Goal: Task Accomplishment & Management: Use online tool/utility

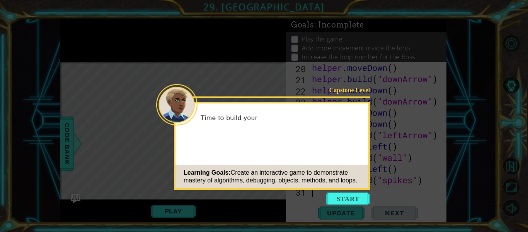
scroll to position [303, 0]
click at [345, 195] on button "Start" at bounding box center [348, 198] width 44 height 12
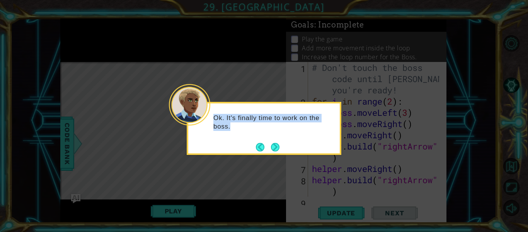
drag, startPoint x: 285, startPoint y: 156, endPoint x: 289, endPoint y: 153, distance: 5.0
click at [287, 155] on body "1 ההההההההההההההההההההההההההההההההההההההההההההההההההההההההההההההההההההההההההההה…" at bounding box center [264, 116] width 528 height 232
click at [280, 149] on button "Next" at bounding box center [275, 147] width 9 height 9
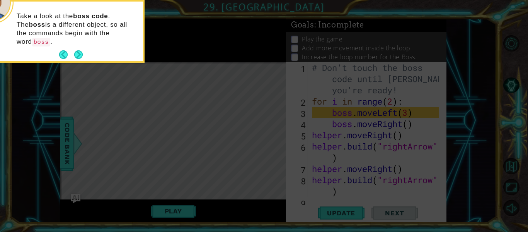
click at [84, 44] on div "Take a look at the boss code . The boss is a different object, so all the comma…" at bounding box center [67, 32] width 152 height 60
drag, startPoint x: 80, startPoint y: 38, endPoint x: 75, endPoint y: 39, distance: 5.5
click at [76, 50] on button "Next" at bounding box center [78, 54] width 9 height 9
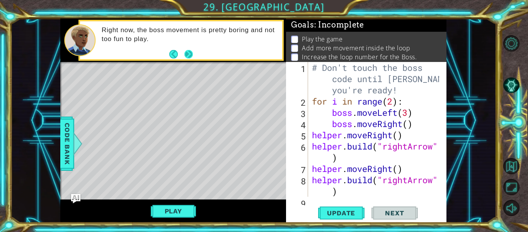
click at [187, 54] on button "Next" at bounding box center [189, 54] width 9 height 9
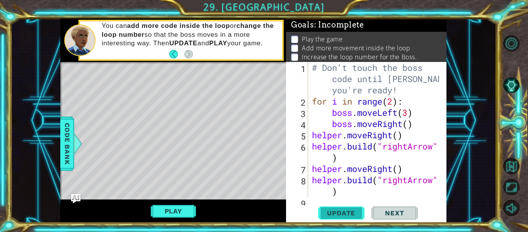
drag, startPoint x: 337, startPoint y: 211, endPoint x: 338, endPoint y: 207, distance: 3.9
click at [338, 211] on span "Update" at bounding box center [342, 213] width 44 height 8
click at [186, 205] on button "Play" at bounding box center [173, 210] width 45 height 15
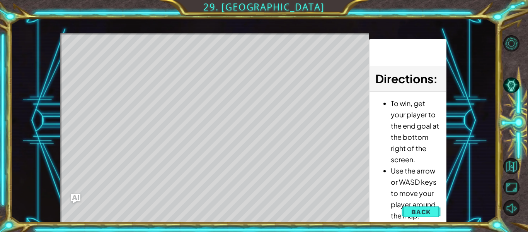
drag, startPoint x: 96, startPoint y: 62, endPoint x: 123, endPoint y: 75, distance: 29.2
click at [122, 77] on div "Level Map" at bounding box center [238, 147] width 357 height 228
drag, startPoint x: 129, startPoint y: 73, endPoint x: 133, endPoint y: 72, distance: 4.3
click at [133, 72] on div "Level Map" at bounding box center [238, 147] width 357 height 228
drag, startPoint x: 133, startPoint y: 72, endPoint x: 139, endPoint y: 87, distance: 16.0
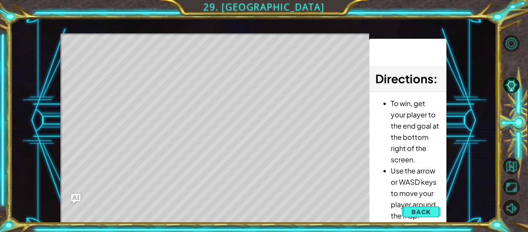
drag, startPoint x: 139, startPoint y: 87, endPoint x: 116, endPoint y: 137, distance: 55.1
click at [116, 137] on div "Level Map" at bounding box center [238, 147] width 357 height 228
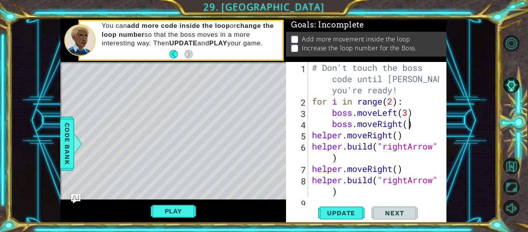
click at [410, 122] on div "# Don't touch the boss code until [PERSON_NAME] says you're ready! for i in ran…" at bounding box center [377, 151] width 133 height 179
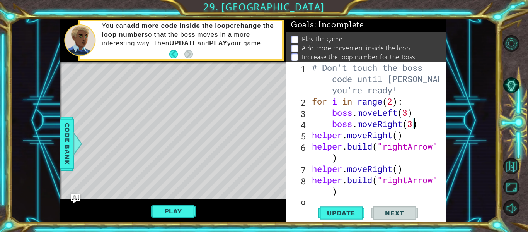
scroll to position [0, 5]
click at [412, 113] on div "# Don't touch the boss code until [PERSON_NAME] says you're ready! for i in ran…" at bounding box center [377, 151] width 133 height 179
click at [408, 115] on div "# Don't touch the boss code until [PERSON_NAME] says you're ready! for i in ran…" at bounding box center [377, 151] width 133 height 179
type textarea "boss.moveLeft(4)"
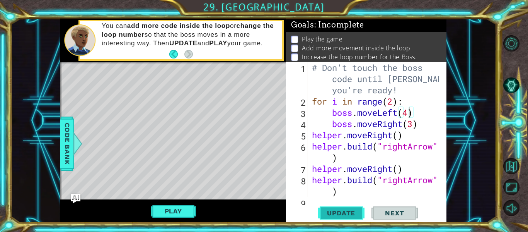
drag, startPoint x: 347, startPoint y: 214, endPoint x: 350, endPoint y: 208, distance: 6.6
click at [351, 213] on span "Update" at bounding box center [342, 213] width 44 height 8
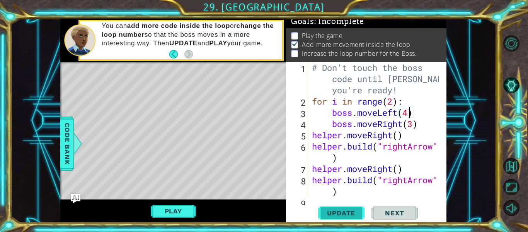
scroll to position [7, 0]
click at [179, 212] on button "Play" at bounding box center [173, 210] width 45 height 15
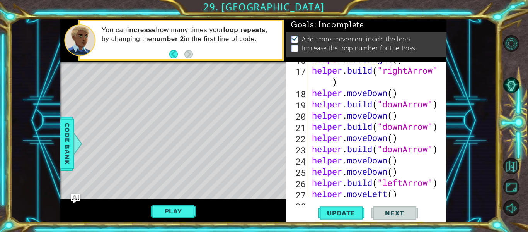
scroll to position [303, 0]
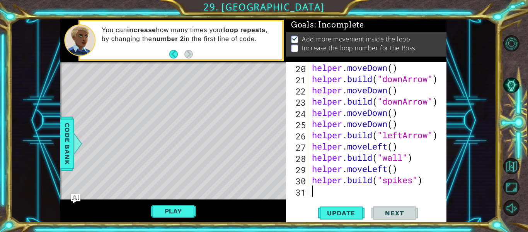
click at [322, 194] on div "helper . moveDown ( ) helper . build ( "downArrow" ) helper . moveDown ( ) help…" at bounding box center [377, 140] width 133 height 157
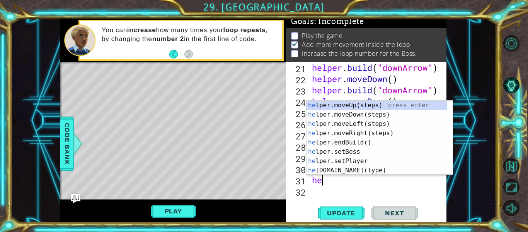
scroll to position [2, 0]
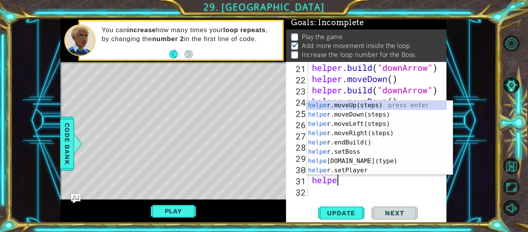
type textarea "helper"
click at [364, 106] on div "helper .moveUp(steps) press enter helper .moveDown(steps) press enter helper .m…" at bounding box center [377, 147] width 140 height 93
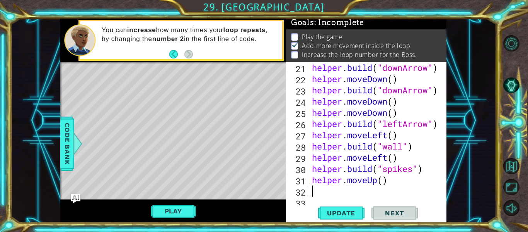
scroll to position [325, 0]
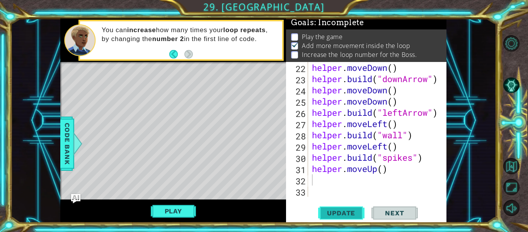
click at [344, 207] on button "Update" at bounding box center [341, 213] width 46 height 16
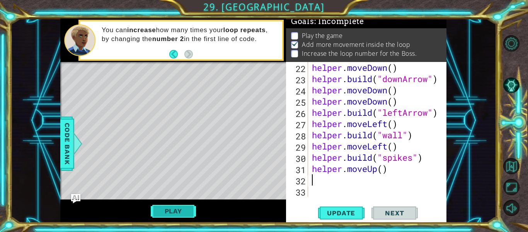
scroll to position [7, 0]
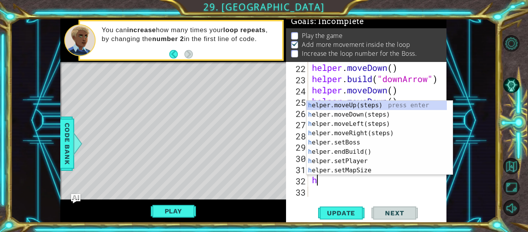
type textarea "he"
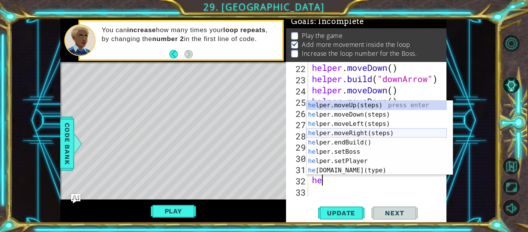
drag, startPoint x: 342, startPoint y: 135, endPoint x: 347, endPoint y: 136, distance: 5.0
click at [347, 136] on div "he lper.moveUp(steps) press enter he lper.moveDown(steps) press enter he lper.m…" at bounding box center [377, 147] width 140 height 93
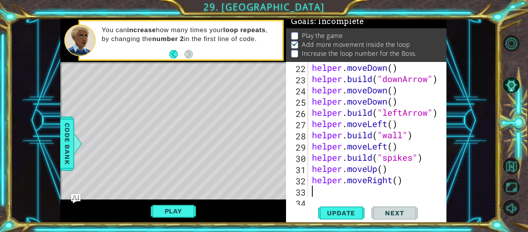
scroll to position [337, 0]
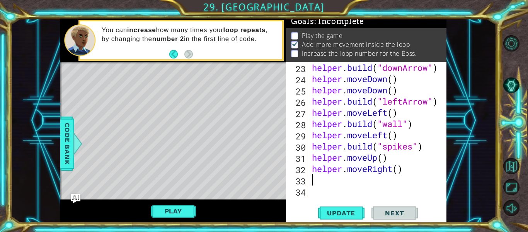
click at [397, 173] on div "helper . build ( "downArrow" ) helper . moveDown ( ) helper . moveDown ( ) help…" at bounding box center [377, 140] width 133 height 157
type textarea "helper.moveRight(2)"
click at [309, 183] on div "helper.moveRight(2) 23 24 25 26 27 28 29 30 31 32 33 34 helper . build ( "downA…" at bounding box center [365, 129] width 159 height 135
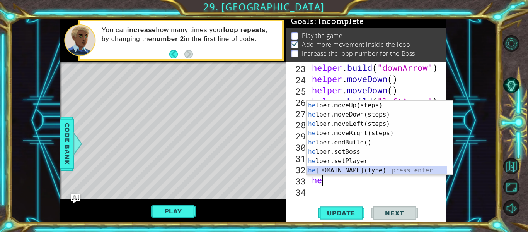
click at [361, 170] on div "he lper.moveUp(steps) press enter he lper.moveDown(steps) press enter he lper.m…" at bounding box center [377, 147] width 140 height 93
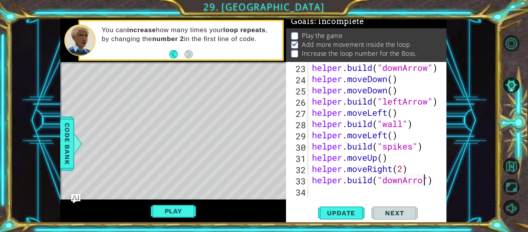
scroll to position [0, 5]
drag, startPoint x: 341, startPoint y: 208, endPoint x: 337, endPoint y: 206, distance: 4.8
click at [341, 208] on button "Update" at bounding box center [341, 213] width 46 height 16
click at [165, 215] on button "Play" at bounding box center [173, 210] width 45 height 15
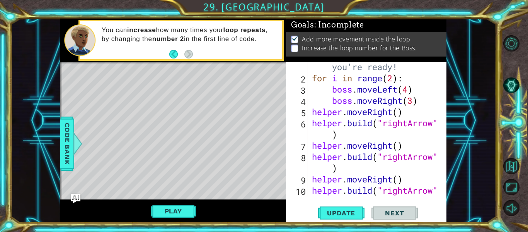
scroll to position [0, 4]
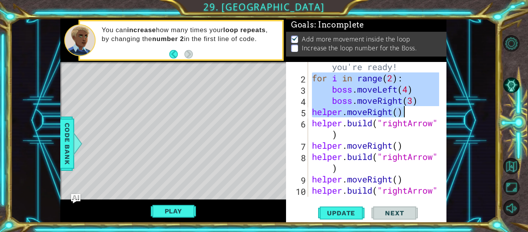
drag, startPoint x: 312, startPoint y: 77, endPoint x: 414, endPoint y: 99, distance: 104.6
click at [409, 108] on div "# Don't touch the boss code until [PERSON_NAME] says you're ready! for i in ran…" at bounding box center [377, 134] width 133 height 191
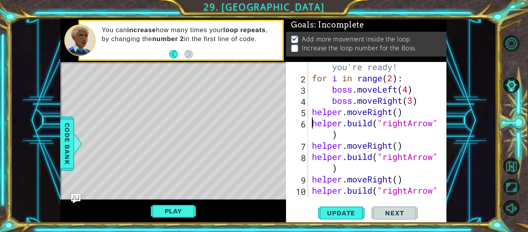
click at [314, 123] on div "# Don't touch the boss code until [PERSON_NAME] says you're ready! for i in ran…" at bounding box center [377, 134] width 133 height 191
type textarea "[DOMAIN_NAME]("rightArrow")"
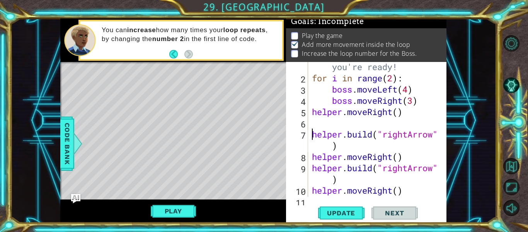
scroll to position [2, 0]
click at [327, 126] on div "# Don't touch the boss code until [PERSON_NAME] says you're ready! for i in ran…" at bounding box center [377, 134] width 133 height 191
paste textarea "helper.moveRight()"
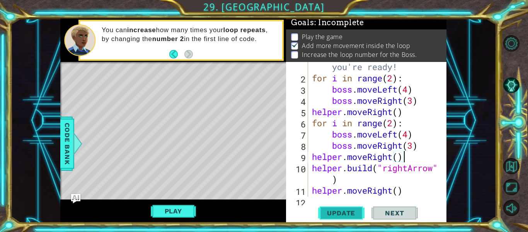
click at [345, 209] on span "Update" at bounding box center [342, 213] width 44 height 8
click at [179, 210] on button "Play" at bounding box center [173, 210] width 45 height 15
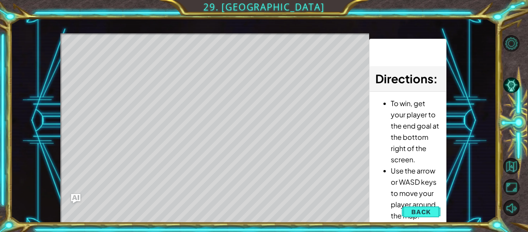
drag, startPoint x: 415, startPoint y: 212, endPoint x: 428, endPoint y: 207, distance: 13.9
click at [431, 209] on span "Back" at bounding box center [422, 212] width 20 height 8
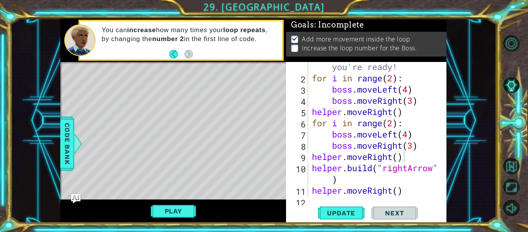
scroll to position [4, 0]
click at [393, 127] on div "# Don't touch the boss code until [PERSON_NAME] says you're ready! for i in ran…" at bounding box center [377, 134] width 133 height 191
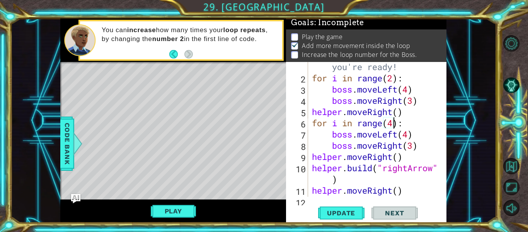
scroll to position [0, 4]
click at [356, 213] on span "Update" at bounding box center [342, 213] width 44 height 8
click at [184, 204] on button "Play" at bounding box center [173, 210] width 45 height 15
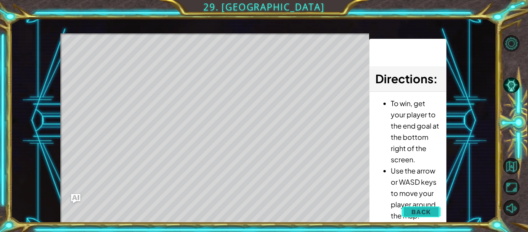
click at [424, 212] on span "Back" at bounding box center [422, 212] width 20 height 8
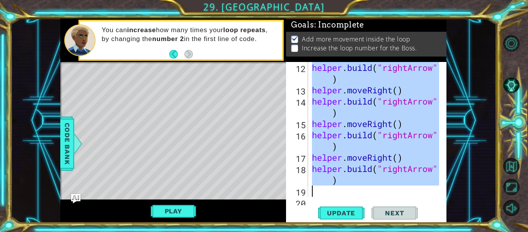
scroll to position [168, 0]
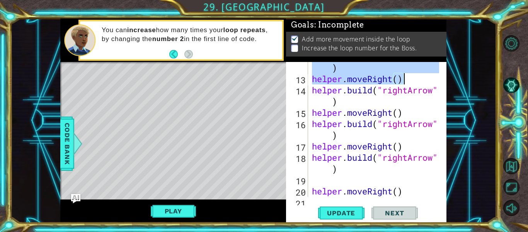
drag, startPoint x: 311, startPoint y: 157, endPoint x: 417, endPoint y: 85, distance: 128.1
click at [428, 75] on div "helper . build ( "rightArrow" ) helper . moveRight ( ) helper . build ( "rightA…" at bounding box center [377, 140] width 133 height 179
drag, startPoint x: 212, startPoint y: 135, endPoint x: 217, endPoint y: 133, distance: 5.7
click at [213, 135] on div "Level Map" at bounding box center [238, 176] width 357 height 228
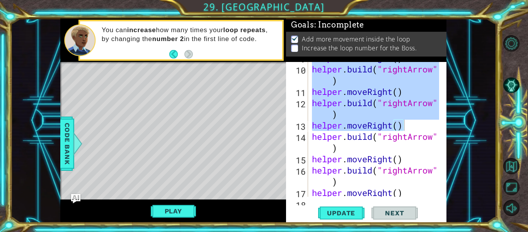
scroll to position [122, 0]
drag, startPoint x: 485, startPoint y: 150, endPoint x: 498, endPoint y: 126, distance: 27.4
click at [500, 127] on div "1 ההההההההההההההההההההההההההההההההההההההההההההההההההההההההההההההההההההההההההההה…" at bounding box center [264, 116] width 528 height 232
drag, startPoint x: 411, startPoint y: 207, endPoint x: 384, endPoint y: 219, distance: 29.1
click at [398, 214] on button "Next" at bounding box center [395, 213] width 46 height 16
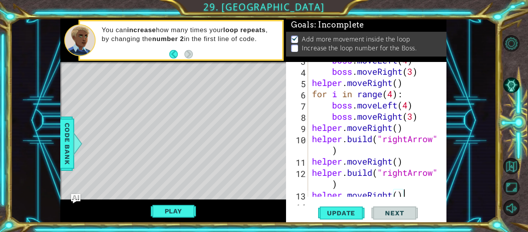
scroll to position [52, 0]
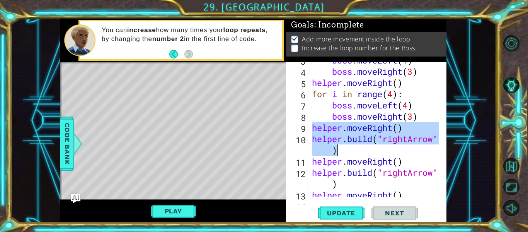
drag, startPoint x: 313, startPoint y: 130, endPoint x: 423, endPoint y: 147, distance: 112.0
click at [423, 147] on div "boss . moveLeft ( 4 ) boss . moveRight ( 3 ) helper . moveRight ( ) for i in ra…" at bounding box center [377, 133] width 133 height 157
drag, startPoint x: 490, startPoint y: 148, endPoint x: 470, endPoint y: 140, distance: 21.1
click at [487, 149] on div "1 ההההההההההההההההההההההההההההההההההההההההההההההההההההההההההההההההההההההההההההה…" at bounding box center [253, 121] width 486 height 204
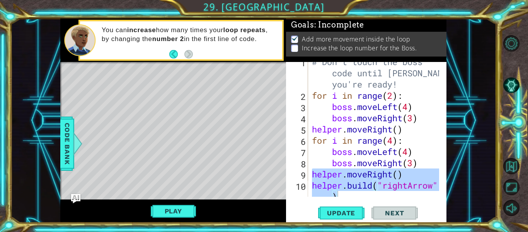
scroll to position [0, 0]
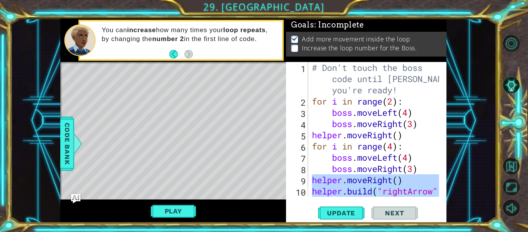
click at [309, 145] on div "helper.moveRight() [DOMAIN_NAME]("rightArrow") 1 2 3 4 5 6 7 8 9 10 # Don't tou…" at bounding box center [365, 129] width 159 height 135
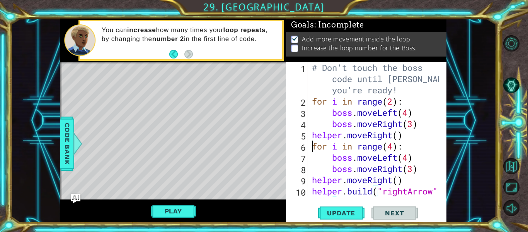
click at [312, 145] on div "# Don't touch the boss code until [PERSON_NAME] says you're ready! for i in ran…" at bounding box center [377, 157] width 133 height 191
type textarea "for i in range(4):"
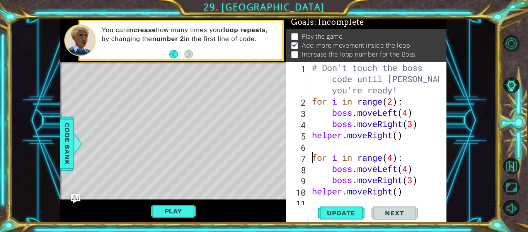
scroll to position [2, 0]
click at [313, 145] on div "# Don't touch the boss code until [PERSON_NAME] says you're ready! for i in ran…" at bounding box center [377, 157] width 133 height 191
paste textarea "[DOMAIN_NAME]("rightArrow")"
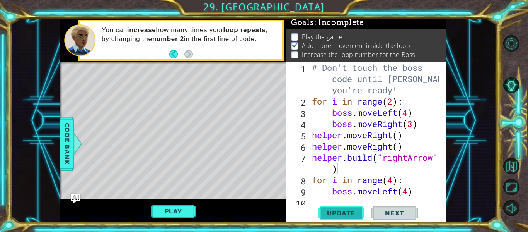
drag, startPoint x: 347, startPoint y: 212, endPoint x: 332, endPoint y: 210, distance: 15.3
click at [338, 210] on button "Update" at bounding box center [341, 213] width 46 height 16
click at [342, 224] on div "1 ההההההההההההההההההההההההההההההההההההההההההההההההההההההההההההההההההההההההההההה…" at bounding box center [264, 116] width 528 height 232
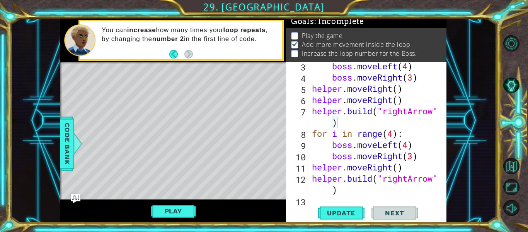
scroll to position [70, 0]
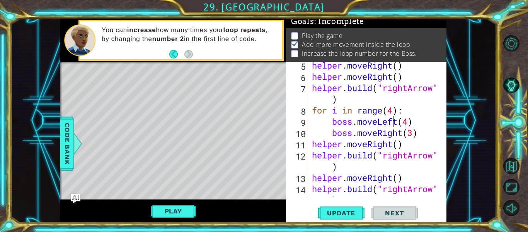
click at [395, 123] on div "helper . moveRight ( ) helper . moveRight ( ) helper . build ( "rightArrow" ) f…" at bounding box center [377, 144] width 133 height 168
drag, startPoint x: 399, startPoint y: 125, endPoint x: 386, endPoint y: 129, distance: 13.5
click at [400, 125] on div "helper . moveRight ( ) helper . moveRight ( ) helper . build ( "rightArrow" ) f…" at bounding box center [377, 144] width 133 height 168
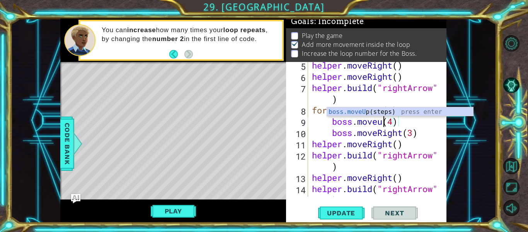
scroll to position [0, 3]
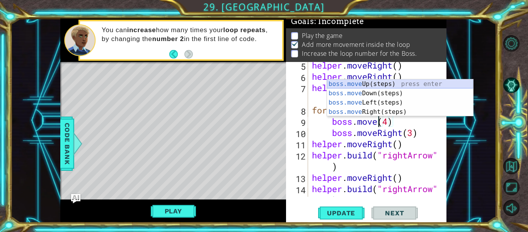
drag, startPoint x: 412, startPoint y: 84, endPoint x: 434, endPoint y: 81, distance: 22.6
click at [434, 81] on div "boss.move Up(steps) press enter boss.move Down(steps) press enter boss.move Lef…" at bounding box center [400, 107] width 146 height 56
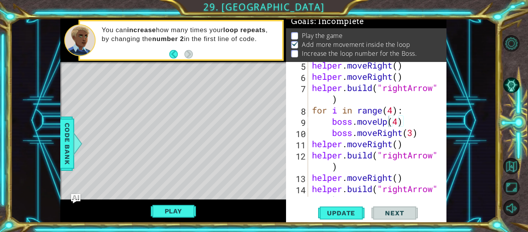
drag, startPoint x: 333, startPoint y: 210, endPoint x: 306, endPoint y: 207, distance: 27.6
click at [330, 208] on button "Update" at bounding box center [341, 213] width 46 height 16
click at [167, 216] on button "Play" at bounding box center [173, 210] width 45 height 15
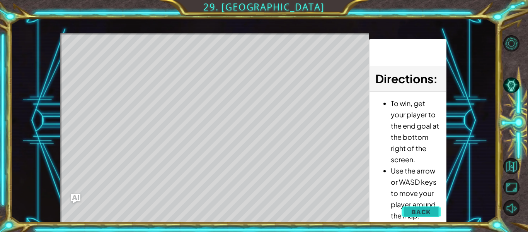
click at [421, 211] on span "Back" at bounding box center [422, 212] width 20 height 8
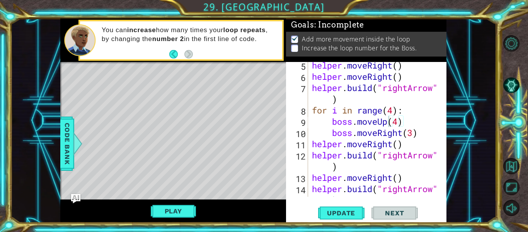
scroll to position [4, 0]
drag, startPoint x: 421, startPoint y: 211, endPoint x: 200, endPoint y: 142, distance: 232.2
click at [199, 142] on div "Level Map" at bounding box center [238, 176] width 357 height 228
click at [396, 109] on div "helper . moveRight ( ) helper . moveRight ( ) helper . build ( "rightArrow" ) f…" at bounding box center [377, 144] width 133 height 168
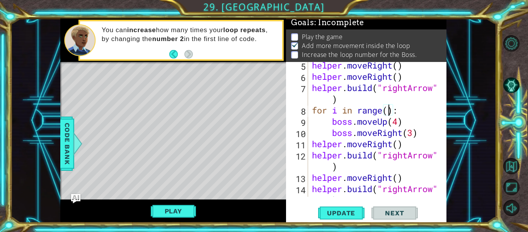
scroll to position [0, 4]
click at [357, 213] on span "Update" at bounding box center [342, 213] width 44 height 8
click at [177, 209] on button "Play" at bounding box center [173, 210] width 45 height 15
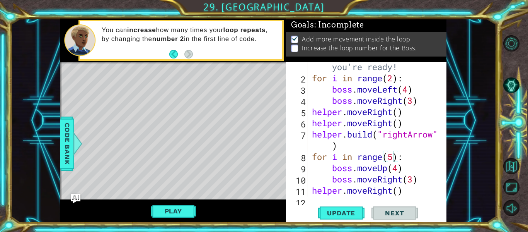
scroll to position [23, 0]
click at [393, 79] on div "# Don't touch the boss code until [PERSON_NAME] says you're ready! for i in ran…" at bounding box center [377, 134] width 133 height 191
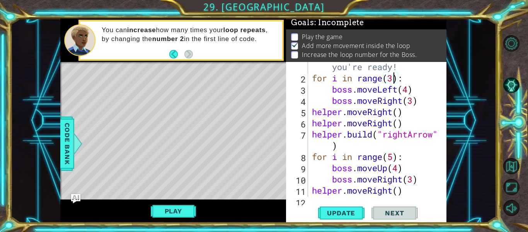
scroll to position [0, 4]
type textarea "for i in range(3):"
drag, startPoint x: 346, startPoint y: 213, endPoint x: 335, endPoint y: 215, distance: 11.2
click at [346, 213] on span "Update" at bounding box center [342, 213] width 44 height 8
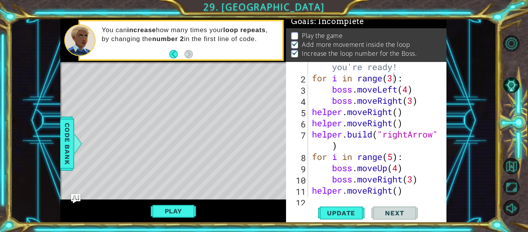
drag, startPoint x: 185, startPoint y: 210, endPoint x: 191, endPoint y: 212, distance: 7.0
click at [187, 211] on button "Play" at bounding box center [173, 210] width 45 height 15
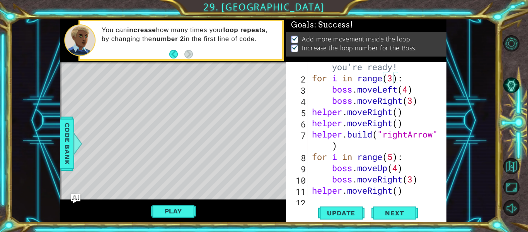
scroll to position [4, 0]
click at [167, 202] on div "Play" at bounding box center [173, 210] width 226 height 23
click at [178, 209] on button "Play" at bounding box center [173, 210] width 45 height 15
click at [405, 208] on button "Next" at bounding box center [395, 213] width 46 height 16
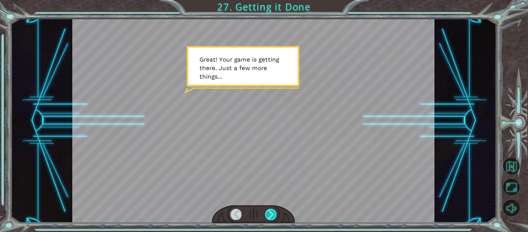
click at [273, 214] on div at bounding box center [270, 213] width 11 height 11
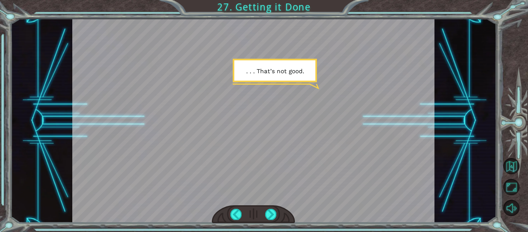
click at [266, 215] on div at bounding box center [270, 213] width 11 height 11
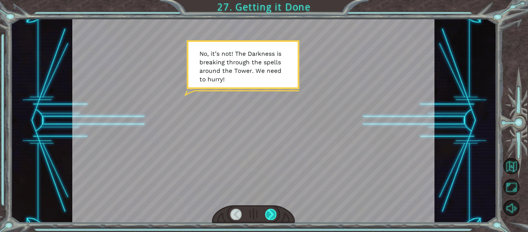
click at [271, 215] on div at bounding box center [270, 213] width 11 height 11
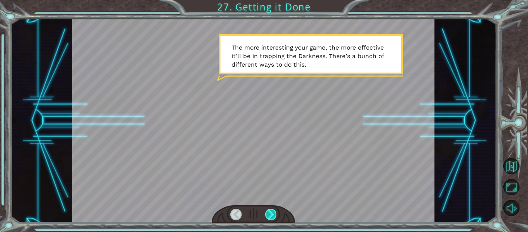
click at [270, 212] on div at bounding box center [270, 213] width 11 height 11
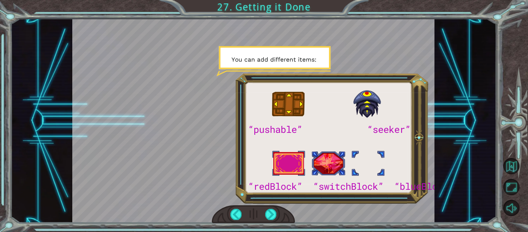
drag, startPoint x: 367, startPoint y: 195, endPoint x: 404, endPoint y: 179, distance: 40.0
click at [405, 179] on div at bounding box center [253, 121] width 363 height 204
drag, startPoint x: 398, startPoint y: 183, endPoint x: 373, endPoint y: 191, distance: 26.7
click at [374, 193] on div at bounding box center [253, 121] width 363 height 204
click at [268, 212] on div at bounding box center [270, 213] width 11 height 11
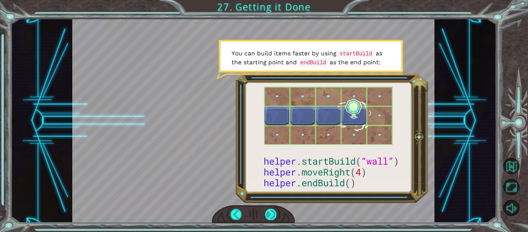
click at [272, 213] on div at bounding box center [270, 213] width 11 height 11
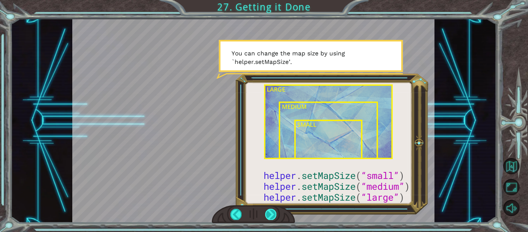
drag, startPoint x: 266, startPoint y: 216, endPoint x: 271, endPoint y: 215, distance: 4.7
click at [271, 215] on div at bounding box center [270, 213] width 11 height 11
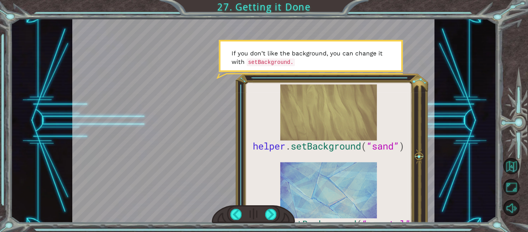
drag, startPoint x: 258, startPoint y: 215, endPoint x: 263, endPoint y: 205, distance: 11.1
click at [265, 208] on div at bounding box center [254, 214] width 84 height 18
click at [271, 212] on div at bounding box center [270, 213] width 11 height 11
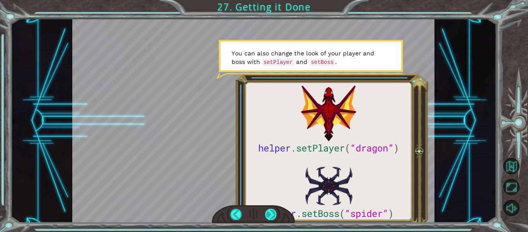
click at [274, 210] on div at bounding box center [270, 213] width 11 height 11
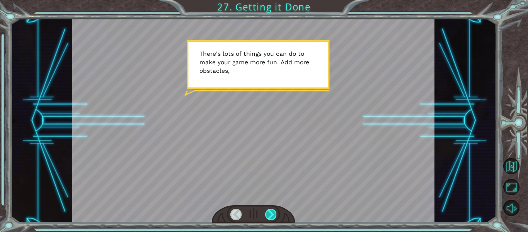
click at [270, 212] on div at bounding box center [270, 213] width 11 height 11
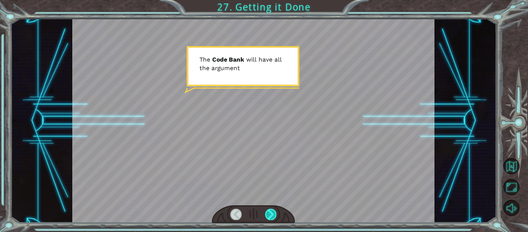
click at [270, 212] on div at bounding box center [270, 213] width 11 height 11
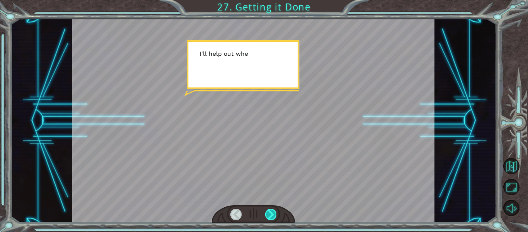
click at [270, 212] on div at bounding box center [270, 213] width 11 height 11
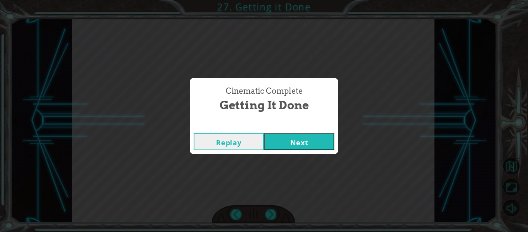
click at [295, 145] on button "Next" at bounding box center [299, 141] width 70 height 17
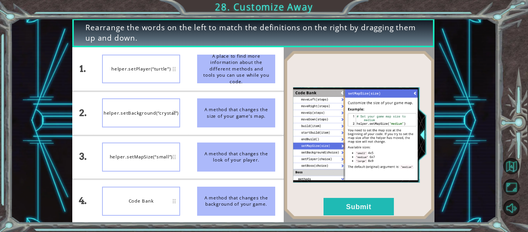
drag, startPoint x: 251, startPoint y: 198, endPoint x: 215, endPoint y: 195, distance: 36.5
click at [216, 196] on div "A method that changes the background of your game." at bounding box center [236, 200] width 78 height 29
drag, startPoint x: 215, startPoint y: 196, endPoint x: 214, endPoint y: 149, distance: 46.4
click at [223, 178] on ul "A place to find more information about the different methods and tools you can …" at bounding box center [236, 134] width 95 height 175
drag, startPoint x: 68, startPoint y: 178, endPoint x: 106, endPoint y: 205, distance: 47.2
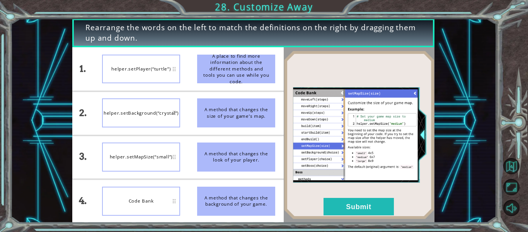
click at [102, 203] on div "Rearrange the words on the left to match the definitions on the right by draggi…" at bounding box center [253, 121] width 486 height 204
click at [368, 206] on button "Submit" at bounding box center [359, 206] width 70 height 17
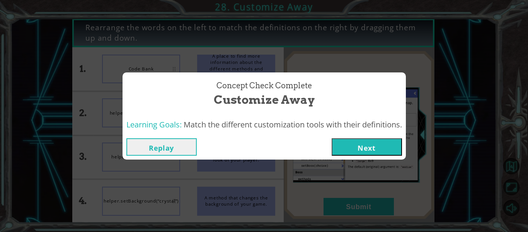
click at [345, 148] on button "Next" at bounding box center [367, 146] width 70 height 17
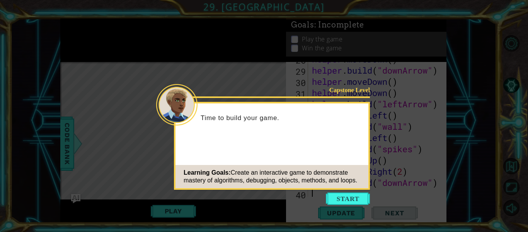
scroll to position [415, 0]
click at [344, 200] on button "Start" at bounding box center [348, 198] width 44 height 12
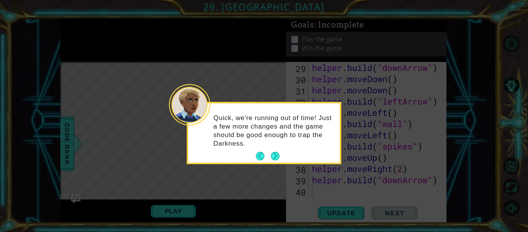
click at [273, 156] on button "Next" at bounding box center [275, 156] width 9 height 9
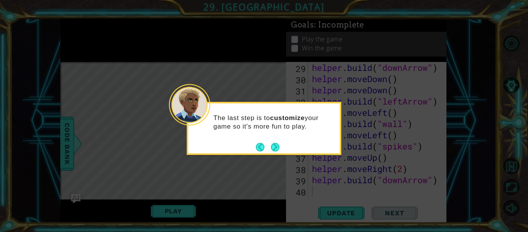
click at [274, 147] on button "Next" at bounding box center [275, 147] width 9 height 9
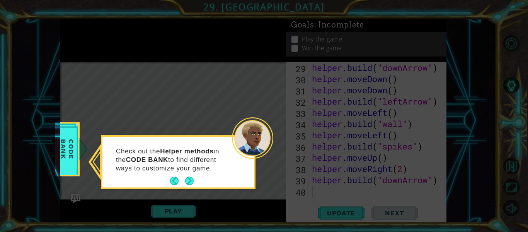
click at [188, 182] on button "Next" at bounding box center [189, 180] width 9 height 9
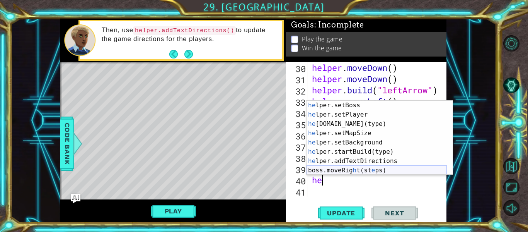
scroll to position [46, 0]
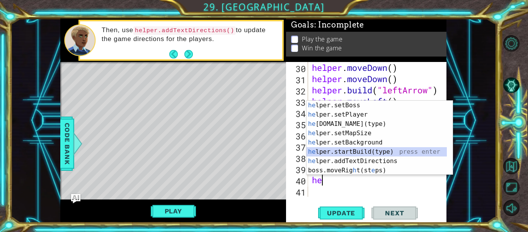
drag, startPoint x: 345, startPoint y: 155, endPoint x: 340, endPoint y: 171, distance: 17.3
click at [344, 159] on div "he lper.setBoss press enter he lper.setPlayer press enter he [DOMAIN_NAME](type…" at bounding box center [377, 147] width 140 height 93
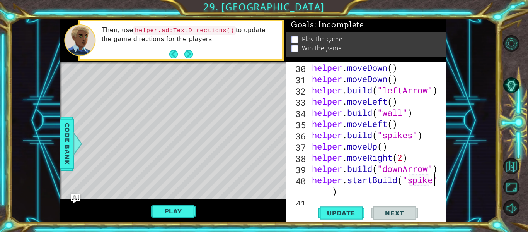
scroll to position [437, 0]
type textarea "helper.startBuild("spikes")"
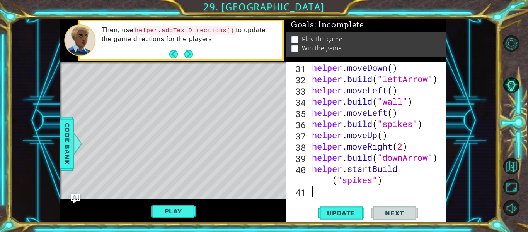
click at [331, 189] on div "helper . moveDown ( ) helper . build ( "leftArrow" ) helper . moveLeft ( ) help…" at bounding box center [377, 140] width 133 height 157
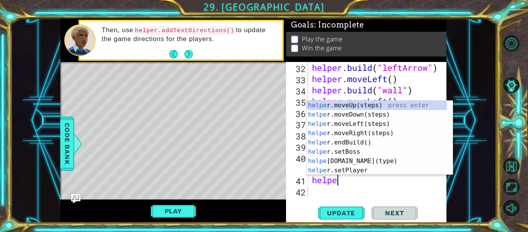
type textarea "helper"
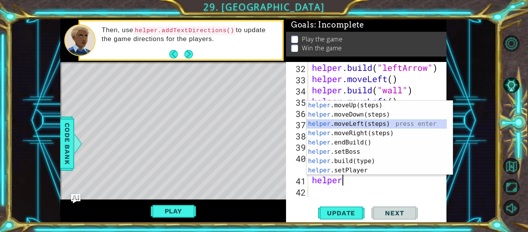
click at [337, 125] on div "helper .moveUp(steps) press enter helper .moveDown(steps) press enter helper .m…" at bounding box center [377, 147] width 140 height 93
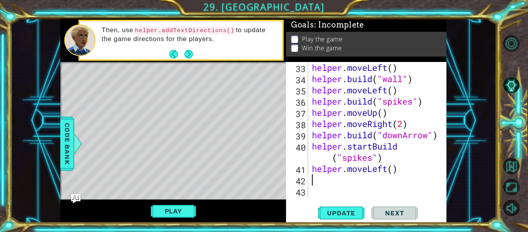
scroll to position [460, 0]
click at [394, 170] on div "helper . moveLeft ( ) helper . build ( "wall" ) helper . moveLeft ( ) helper . …" at bounding box center [377, 140] width 133 height 157
type textarea "helper.moveLeft(4)"
click at [341, 180] on div "helper . moveLeft ( ) helper . build ( "wall" ) helper . moveLeft ( ) helper . …" at bounding box center [377, 140] width 133 height 157
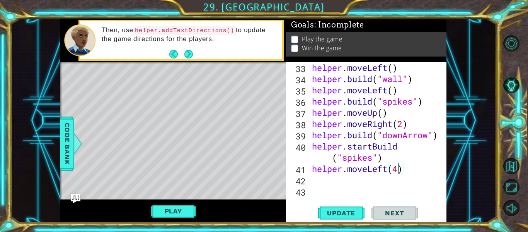
scroll to position [0, 0]
type textarea "h"
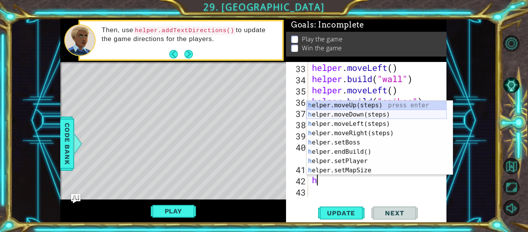
click at [380, 117] on div "h elper.moveUp(steps) press enter h elper.moveDown(steps) press enter h elper.m…" at bounding box center [377, 147] width 140 height 93
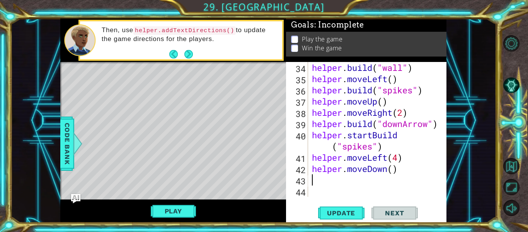
scroll to position [471, 0]
click at [389, 173] on div "helper . build ( "wall" ) helper . moveLeft ( ) helper . build ( "spikes" ) hel…" at bounding box center [377, 140] width 133 height 157
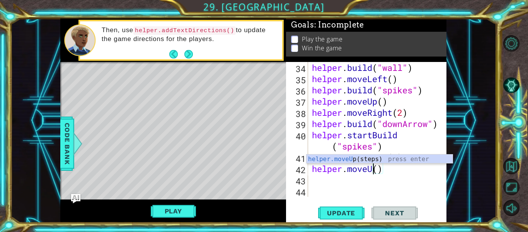
scroll to position [0, 3]
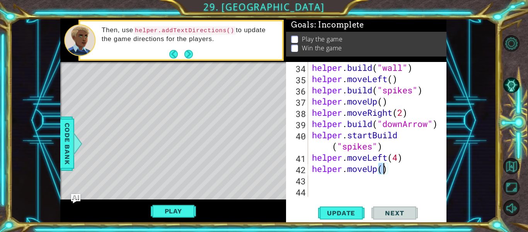
click at [382, 168] on div "helper . build ( "wall" ) helper . moveLeft ( ) helper . build ( "spikes" ) hel…" at bounding box center [377, 140] width 133 height 157
type textarea "helper.moveUp(4)"
click at [346, 183] on div "helper . build ( "wall" ) helper . moveLeft ( ) helper . build ( "spikes" ) hel…" at bounding box center [377, 140] width 133 height 157
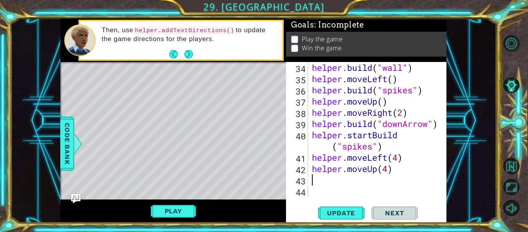
type textarea "H"
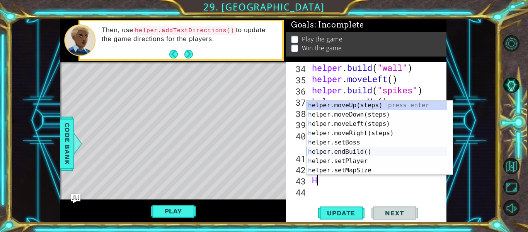
drag, startPoint x: 366, startPoint y: 152, endPoint x: 364, endPoint y: 161, distance: 8.7
click at [369, 155] on div "h elper.moveUp(steps) press enter h elper.moveDown(steps) press enter h elper.m…" at bounding box center [380, 147] width 146 height 93
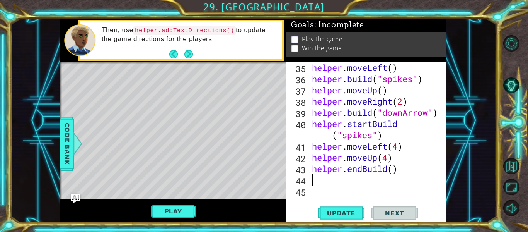
scroll to position [482, 0]
click at [357, 212] on span "Update" at bounding box center [342, 213] width 44 height 8
drag, startPoint x: 338, startPoint y: 204, endPoint x: 319, endPoint y: 207, distance: 19.6
click at [328, 206] on div "35 36 37 38 39 40 41 42 43 44 45 helper . moveLeft ( ) helper . build ( "spikes…" at bounding box center [366, 142] width 161 height 161
drag, startPoint x: 324, startPoint y: 207, endPoint x: 319, endPoint y: 213, distance: 7.7
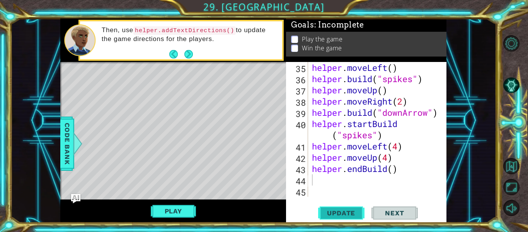
click at [320, 215] on button "Update" at bounding box center [341, 213] width 46 height 16
click at [183, 207] on button "Play" at bounding box center [173, 210] width 45 height 15
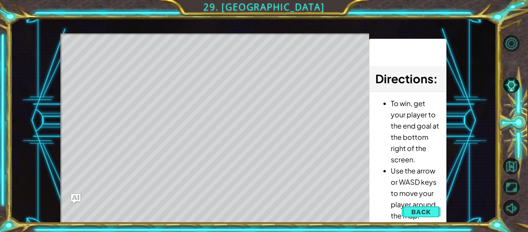
click at [418, 209] on span "Back" at bounding box center [422, 212] width 20 height 8
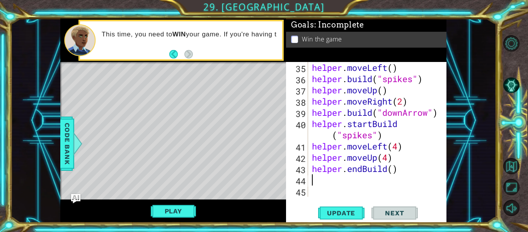
click at [386, 160] on div "helper . moveLeft ( ) helper . build ( "spikes" ) helper . moveUp ( ) helper . …" at bounding box center [377, 140] width 133 height 157
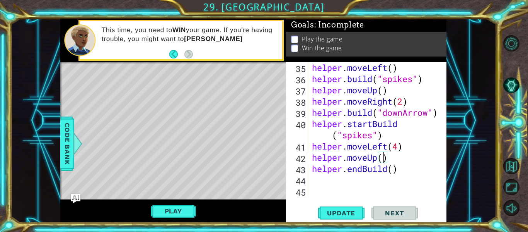
scroll to position [0, 3]
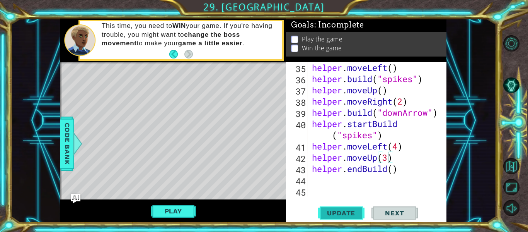
drag, startPoint x: 360, startPoint y: 208, endPoint x: 364, endPoint y: 206, distance: 4.0
click at [361, 206] on button "Update" at bounding box center [341, 213] width 46 height 16
click at [318, 164] on div "helper . moveLeft ( ) helper . build ( "spikes" ) helper . moveUp ( ) helper . …" at bounding box center [377, 140] width 133 height 157
type textarea "helper.endBuild()"
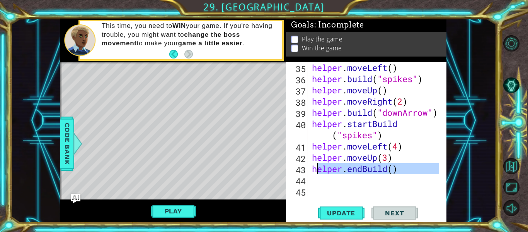
scroll to position [0, 0]
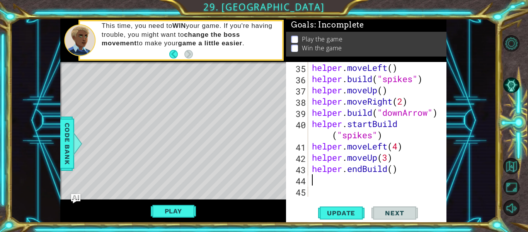
click at [315, 183] on div "helper . moveLeft ( ) helper . build ( "spikes" ) helper . moveUp ( ) helper . …" at bounding box center [377, 140] width 133 height 157
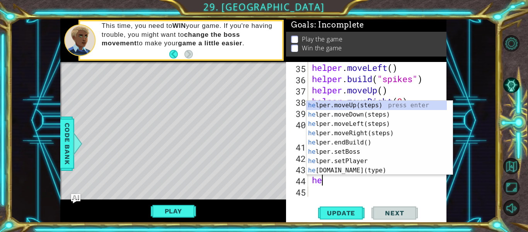
type textarea "h"
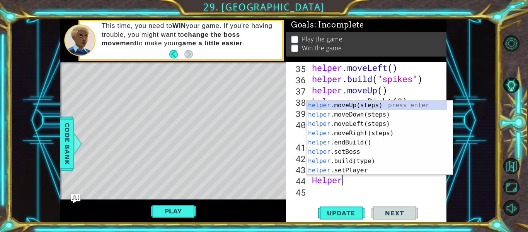
scroll to position [0, 1]
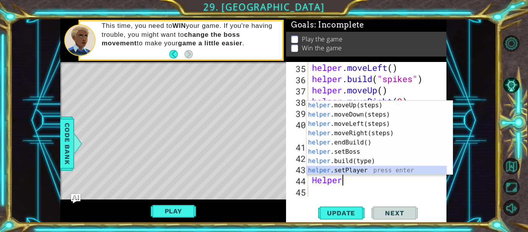
drag, startPoint x: 360, startPoint y: 169, endPoint x: 358, endPoint y: 173, distance: 4.2
click at [359, 172] on div "helper .moveUp(steps) press enter helper .moveDown(steps) press enter helper .m…" at bounding box center [377, 147] width 140 height 93
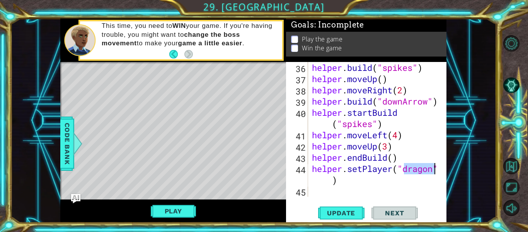
scroll to position [494, 0]
click at [333, 214] on button "Update" at bounding box center [341, 213] width 46 height 16
click at [342, 208] on button "Update" at bounding box center [341, 213] width 46 height 16
click at [192, 215] on button "Play" at bounding box center [173, 210] width 45 height 15
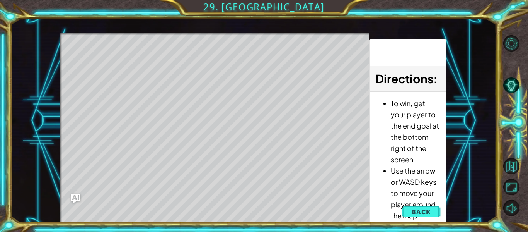
click at [429, 212] on span "Back" at bounding box center [422, 212] width 20 height 8
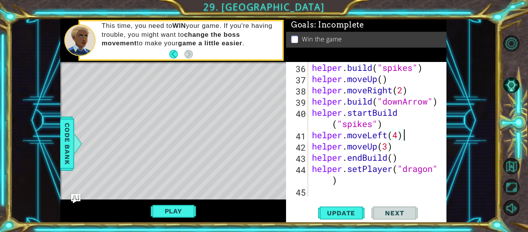
click at [402, 135] on div "helper . build ( "spikes" ) helper . moveUp ( ) helper . moveRight ( 2 ) helper…" at bounding box center [377, 140] width 133 height 157
click at [400, 138] on div "helper . build ( "spikes" ) helper . moveUp ( ) helper . moveRight ( 2 ) helper…" at bounding box center [377, 140] width 133 height 157
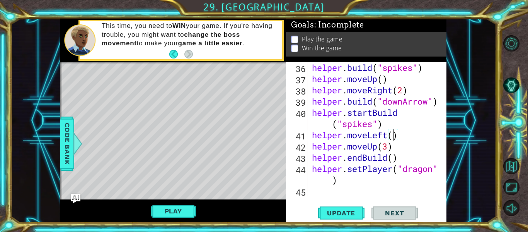
scroll to position [0, 4]
type textarea "helper.moveLeft(3)"
click at [331, 208] on button "Update" at bounding box center [341, 213] width 46 height 16
click at [309, 136] on div "helper.moveLeft(3) 36 37 38 39 40 41 42 43 44 45 helper . build ( "spikes" ) he…" at bounding box center [365, 129] width 159 height 135
click at [309, 135] on div "helper.moveLeft(3) 36 37 38 39 40 41 42 43 44 45 helper . build ( "spikes" ) he…" at bounding box center [365, 129] width 159 height 135
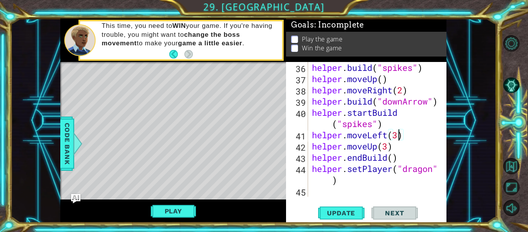
click at [311, 132] on div "helper . build ( "spikes" ) helper . moveUp ( ) helper . moveRight ( 2 ) helper…" at bounding box center [377, 140] width 133 height 157
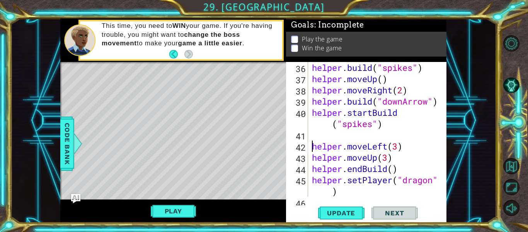
click at [319, 135] on div "helper . build ( "spikes" ) helper . moveUp ( ) helper . moveRight ( 2 ) helper…" at bounding box center [377, 140] width 133 height 157
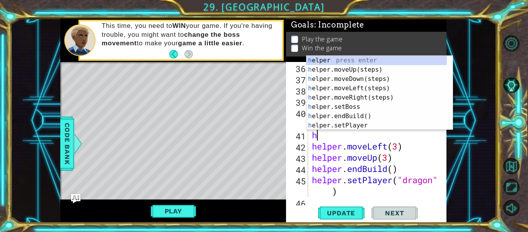
type textarea "he"
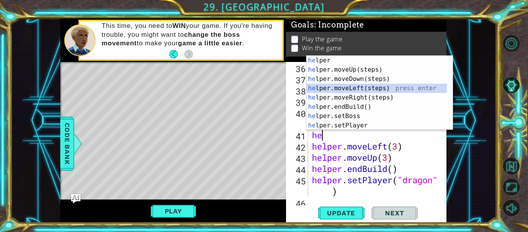
click at [349, 86] on div "he lper press enter he lper.moveUp(steps) press enter he lper.moveDown(steps) p…" at bounding box center [377, 102] width 140 height 93
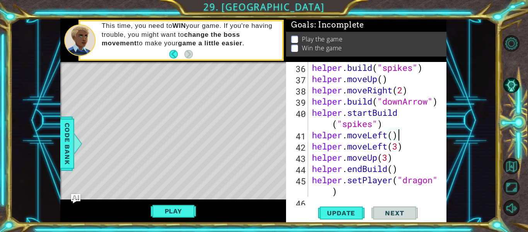
scroll to position [505, 0]
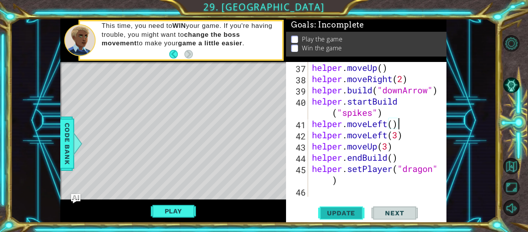
type textarea "helper.moveLeft()"
click at [352, 210] on span "Update" at bounding box center [342, 213] width 44 height 8
click at [73, 197] on img "Ask AI" at bounding box center [76, 198] width 10 height 10
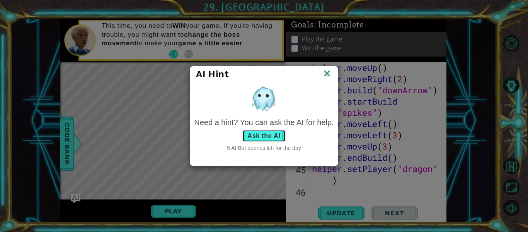
click at [255, 132] on button "Ask the AI" at bounding box center [264, 136] width 43 height 12
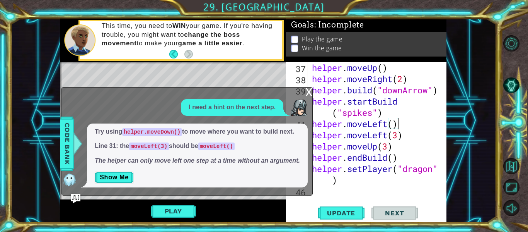
click at [301, 92] on div "x I need a hint on the next step. Try using helper.moveDown() to move where you…" at bounding box center [187, 141] width 251 height 108
click at [304, 91] on div "x I need a hint on the next step. Try using helper.moveDown() to move where you…" at bounding box center [187, 141] width 251 height 108
click at [307, 91] on div "x" at bounding box center [309, 91] width 7 height 8
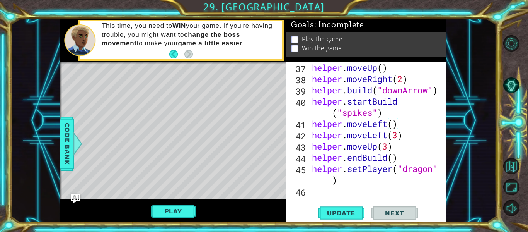
click at [323, 185] on div "helper . moveUp ( ) helper . moveRight ( 2 ) helper . build ( "downArrow" ) hel…" at bounding box center [377, 140] width 133 height 157
drag, startPoint x: 318, startPoint y: 172, endPoint x: 318, endPoint y: 180, distance: 7.8
click at [318, 173] on div "helper . moveUp ( ) helper . moveRight ( 2 ) helper . build ( "downArrow" ) hel…" at bounding box center [377, 140] width 133 height 157
type textarea "helper.setPlayer("dragon")"
click at [318, 190] on div "helper . moveUp ( ) helper . moveRight ( 2 ) helper . build ( "downArrow" ) hel…" at bounding box center [377, 140] width 133 height 157
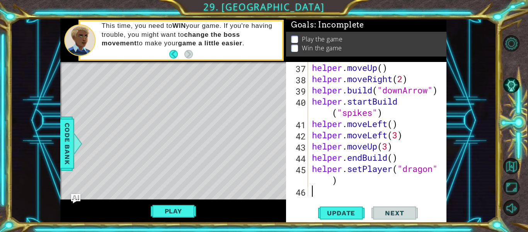
click at [393, 123] on div "helper . moveUp ( ) helper . moveRight ( 2 ) helper . build ( "downArrow" ) hel…" at bounding box center [377, 140] width 133 height 157
type textarea "helper.moveLeft(2)"
click at [360, 210] on span "Update" at bounding box center [342, 213] width 44 height 8
click at [352, 213] on span "Update" at bounding box center [342, 213] width 44 height 8
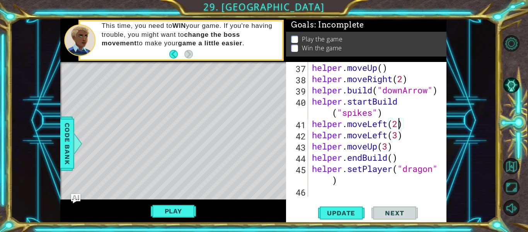
click at [328, 193] on div "helper . moveUp ( ) helper . moveRight ( 2 ) helper . build ( "downArrow" ) hel…" at bounding box center [377, 140] width 133 height 157
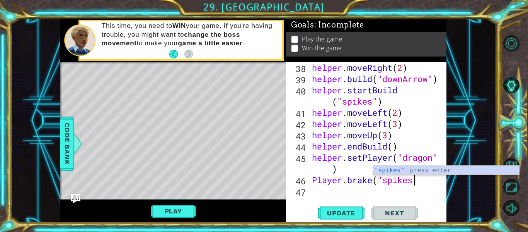
scroll to position [0, 5]
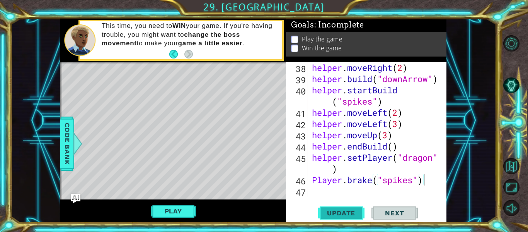
click at [355, 211] on span "Update" at bounding box center [342, 213] width 44 height 8
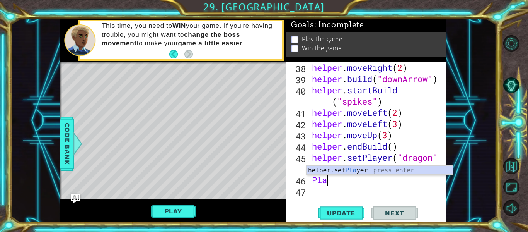
scroll to position [0, 0]
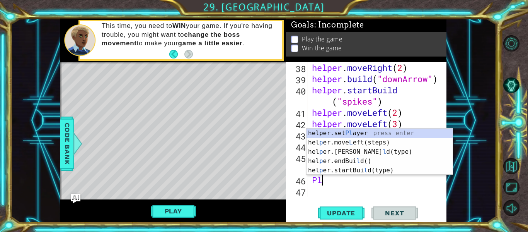
type textarea "P"
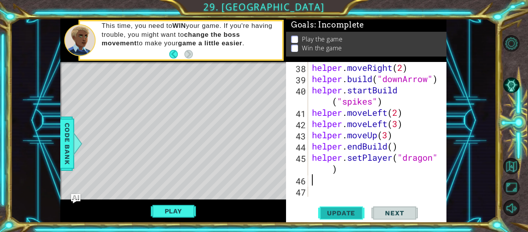
drag, startPoint x: 355, startPoint y: 208, endPoint x: 342, endPoint y: 207, distance: 13.7
click at [357, 208] on button "Update" at bounding box center [341, 213] width 46 height 16
click at [408, 109] on div "helper . moveRight ( 2 ) helper . build ( "downArrow" ) helper . startBuild ( "…" at bounding box center [377, 140] width 133 height 157
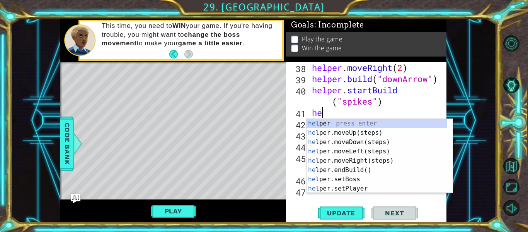
type textarea "h"
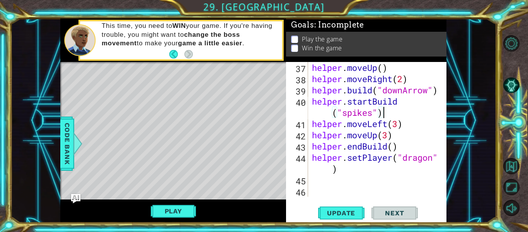
scroll to position [505, 0]
click at [312, 103] on div "helper . moveUp ( ) helper . moveRight ( 2 ) helper . build ( "downArrow" ) hel…" at bounding box center [377, 140] width 133 height 157
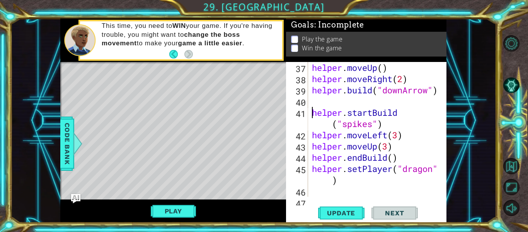
click at [338, 144] on div "helper . moveUp ( ) helper . moveRight ( 2 ) helper . build ( "downArrow" ) hel…" at bounding box center [377, 140] width 133 height 157
type textarea "helper.moveLeft(3) helper.moveUp(3)"
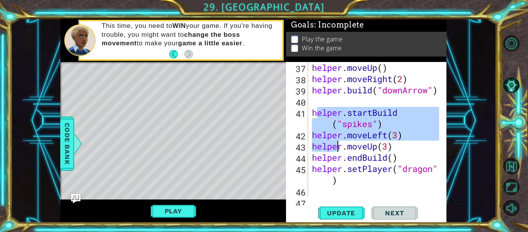
click at [311, 96] on div "helper . moveUp ( ) helper . moveRight ( 2 ) helper . build ( "downArrow" ) hel…" at bounding box center [377, 140] width 133 height 157
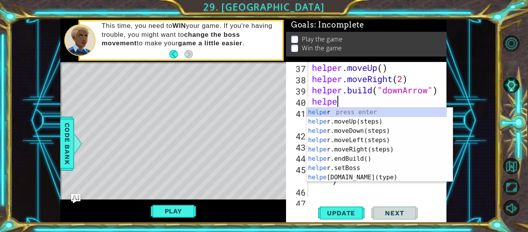
type textarea "helper"
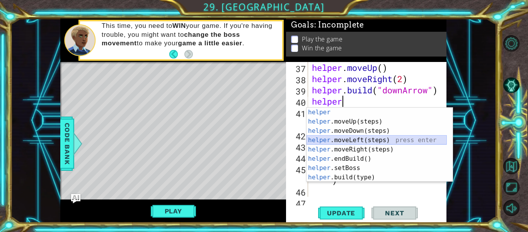
click at [332, 142] on div "helper press enter helper .moveUp(steps) press enter helper .moveDown(steps) pr…" at bounding box center [377, 154] width 140 height 93
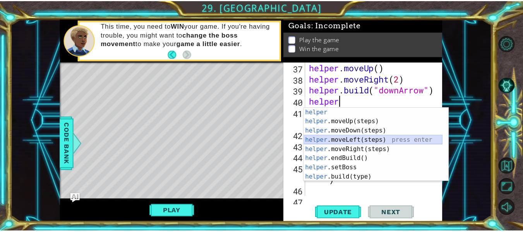
scroll to position [0, 0]
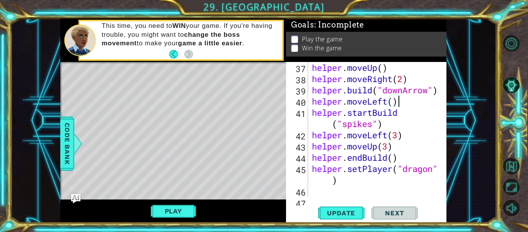
type textarea "helper.moveLeft()"
click at [332, 201] on div "helper.moveLeft() 37 38 39 40 41 42 43 44 45 46 47 helper . moveUp ( ) helper .…" at bounding box center [366, 142] width 161 height 161
click at [335, 211] on span "Update" at bounding box center [342, 213] width 44 height 8
click at [164, 210] on button "Play" at bounding box center [173, 210] width 45 height 15
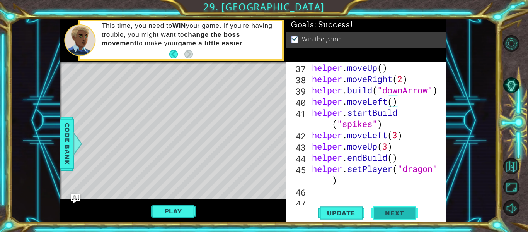
click at [388, 212] on span "Next" at bounding box center [395, 213] width 34 height 8
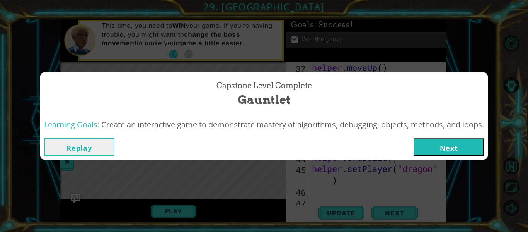
click at [454, 147] on button "Next" at bounding box center [449, 146] width 70 height 17
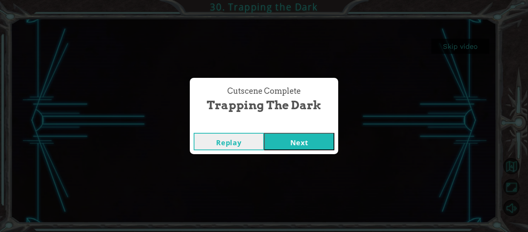
click at [311, 138] on button "Next" at bounding box center [299, 141] width 70 height 17
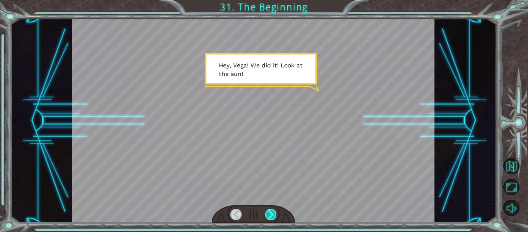
click at [269, 213] on div at bounding box center [270, 213] width 11 height 11
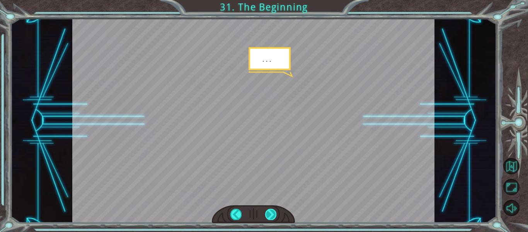
click at [272, 216] on div at bounding box center [270, 213] width 11 height 11
click at [270, 213] on div at bounding box center [270, 213] width 11 height 11
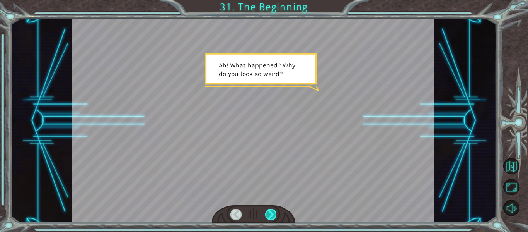
click at [268, 212] on div at bounding box center [270, 213] width 11 height 11
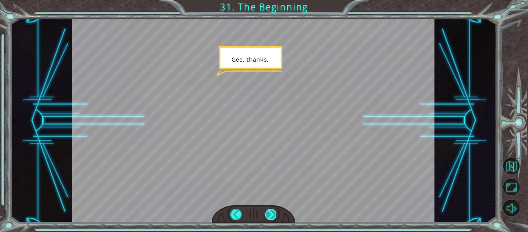
click at [267, 214] on div at bounding box center [270, 213] width 11 height 11
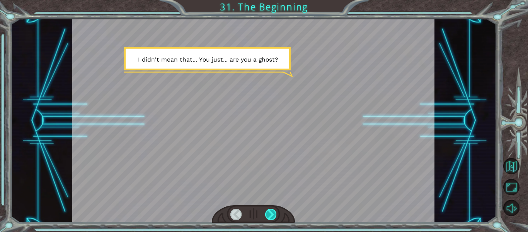
click at [270, 219] on div at bounding box center [270, 213] width 11 height 11
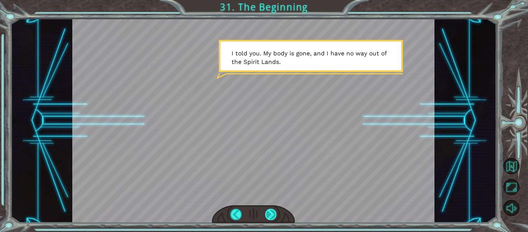
click at [272, 219] on div at bounding box center [270, 213] width 11 height 11
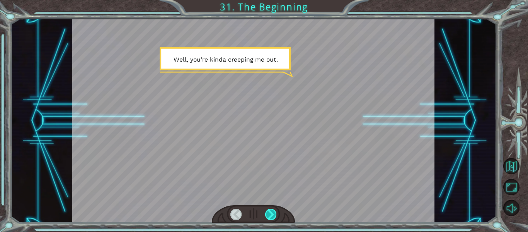
click at [272, 219] on div at bounding box center [270, 213] width 11 height 11
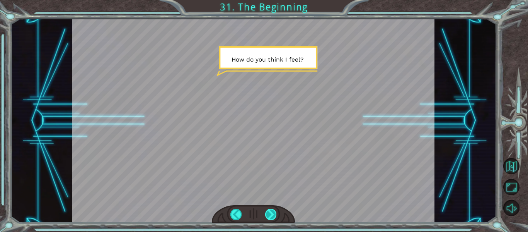
click at [272, 217] on div at bounding box center [270, 213] width 11 height 11
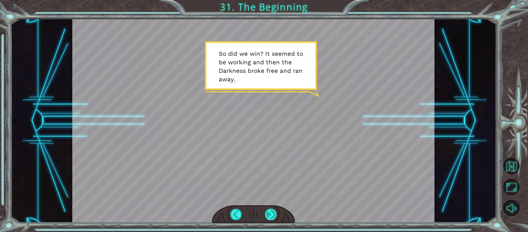
click at [267, 215] on div at bounding box center [270, 213] width 11 height 11
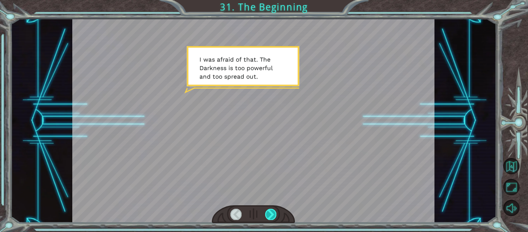
click at [268, 217] on div at bounding box center [270, 213] width 11 height 11
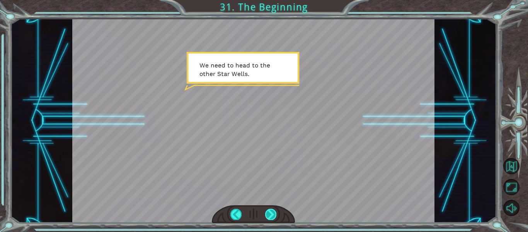
click at [272, 211] on div at bounding box center [270, 213] width 11 height 11
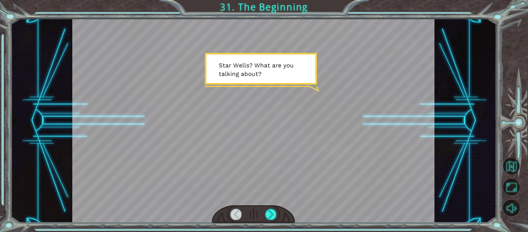
click at [280, 215] on div at bounding box center [254, 214] width 84 height 18
drag, startPoint x: 274, startPoint y: 221, endPoint x: 273, endPoint y: 216, distance: 4.7
click at [274, 218] on div at bounding box center [254, 214] width 84 height 18
click at [273, 216] on div at bounding box center [270, 213] width 11 height 11
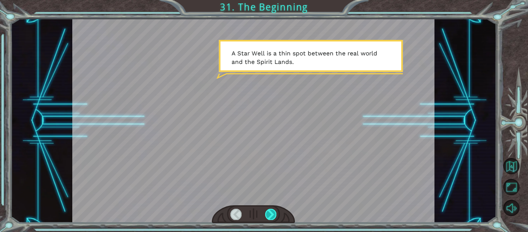
click at [275, 213] on div at bounding box center [270, 213] width 11 height 11
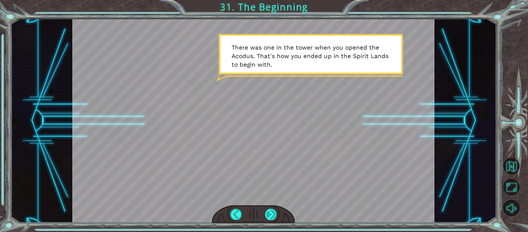
drag, startPoint x: 280, startPoint y: 165, endPoint x: 272, endPoint y: 214, distance: 49.5
click at [272, 214] on div at bounding box center [270, 213] width 11 height 11
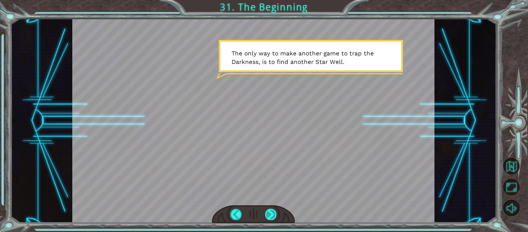
click at [271, 212] on div at bounding box center [270, 213] width 11 height 11
click at [270, 210] on div at bounding box center [270, 213] width 11 height 11
click at [268, 212] on div at bounding box center [270, 213] width 11 height 11
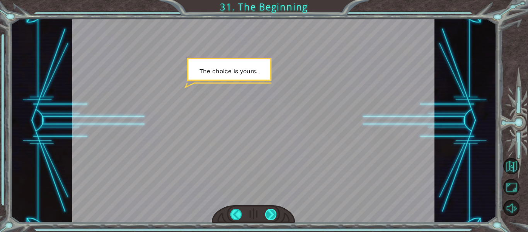
click at [267, 212] on div at bounding box center [270, 213] width 11 height 11
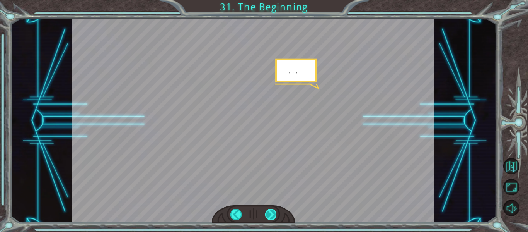
click at [268, 210] on div at bounding box center [270, 213] width 11 height 11
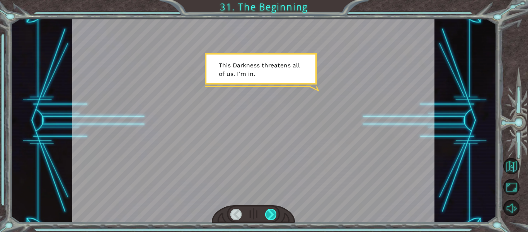
click at [270, 211] on div at bounding box center [270, 213] width 11 height 11
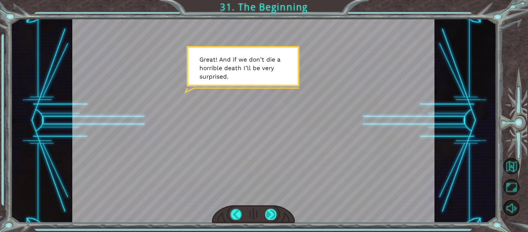
click at [272, 217] on div at bounding box center [270, 213] width 11 height 11
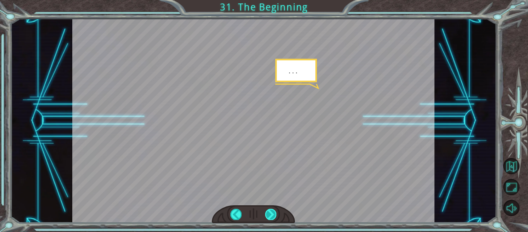
click at [272, 215] on div at bounding box center [270, 213] width 11 height 11
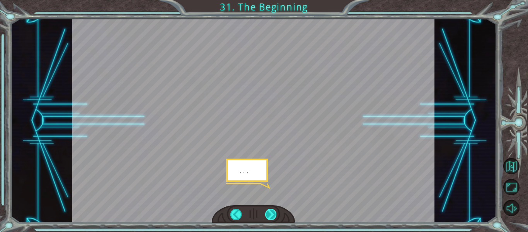
click at [273, 212] on div at bounding box center [270, 213] width 11 height 11
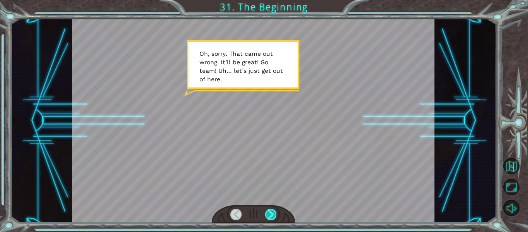
click at [272, 211] on div at bounding box center [270, 213] width 11 height 11
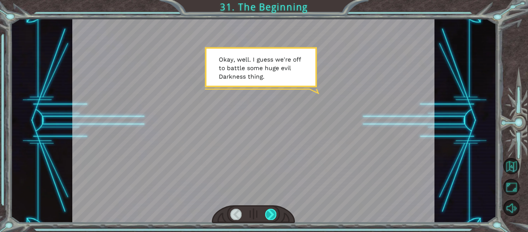
click at [273, 215] on div at bounding box center [270, 213] width 11 height 11
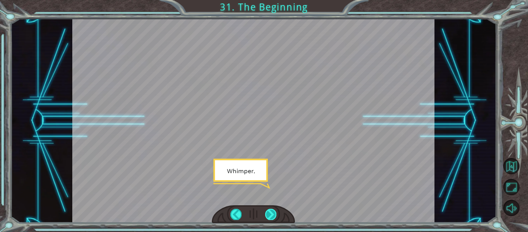
click at [275, 213] on div at bounding box center [270, 213] width 11 height 11
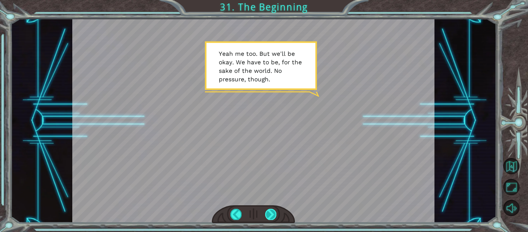
click at [273, 214] on div at bounding box center [270, 213] width 11 height 11
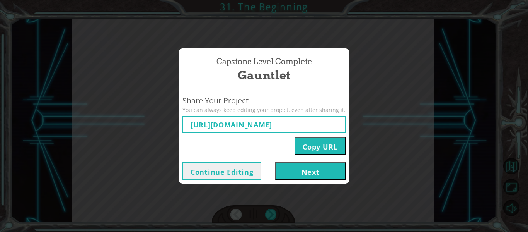
type input "[URL][DOMAIN_NAME]"
click at [292, 176] on button "Next" at bounding box center [310, 170] width 70 height 17
